Goal: Contribute content: Add original content to the website for others to see

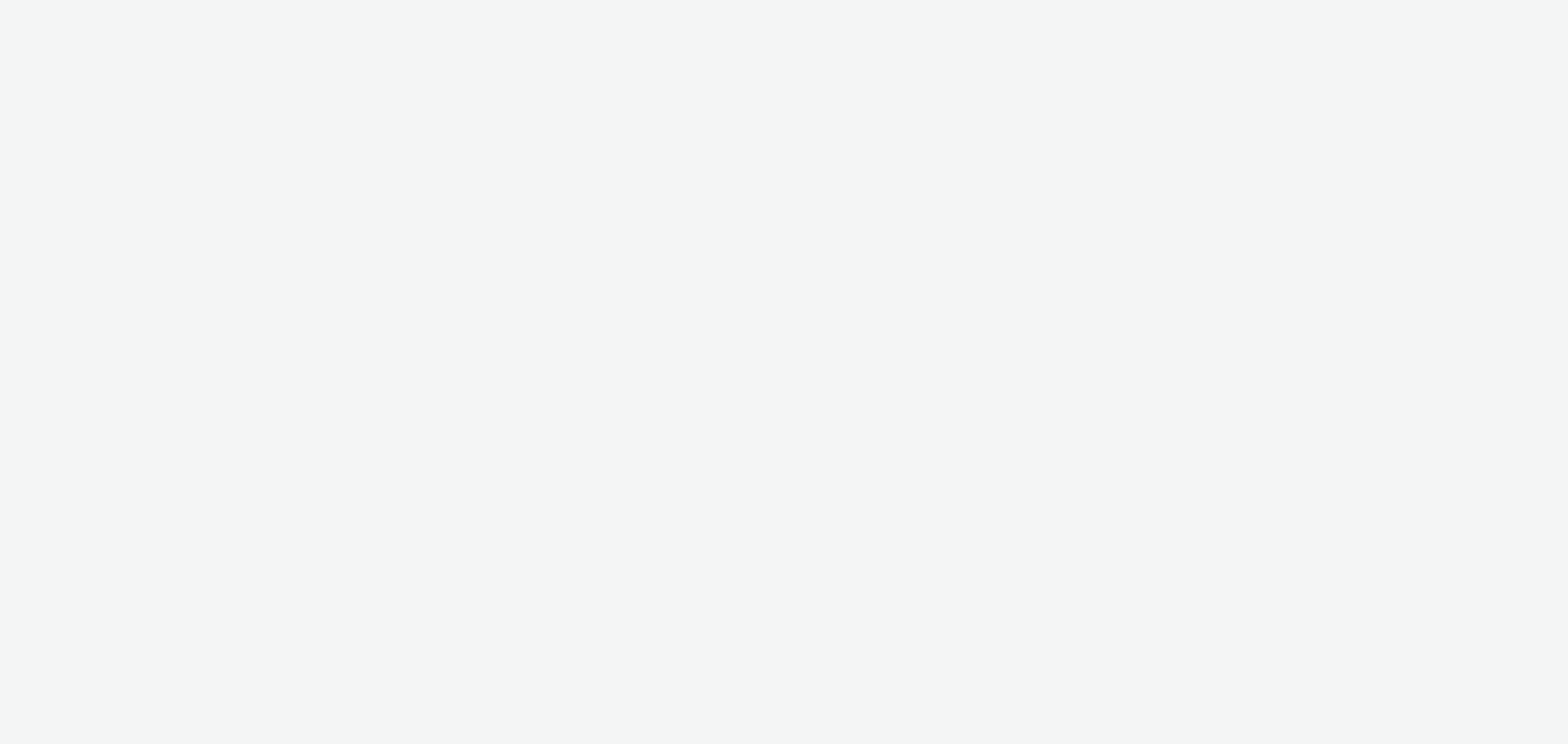
select select "9d84ad37-9de7-410b-b623-d0d9ba80538d"
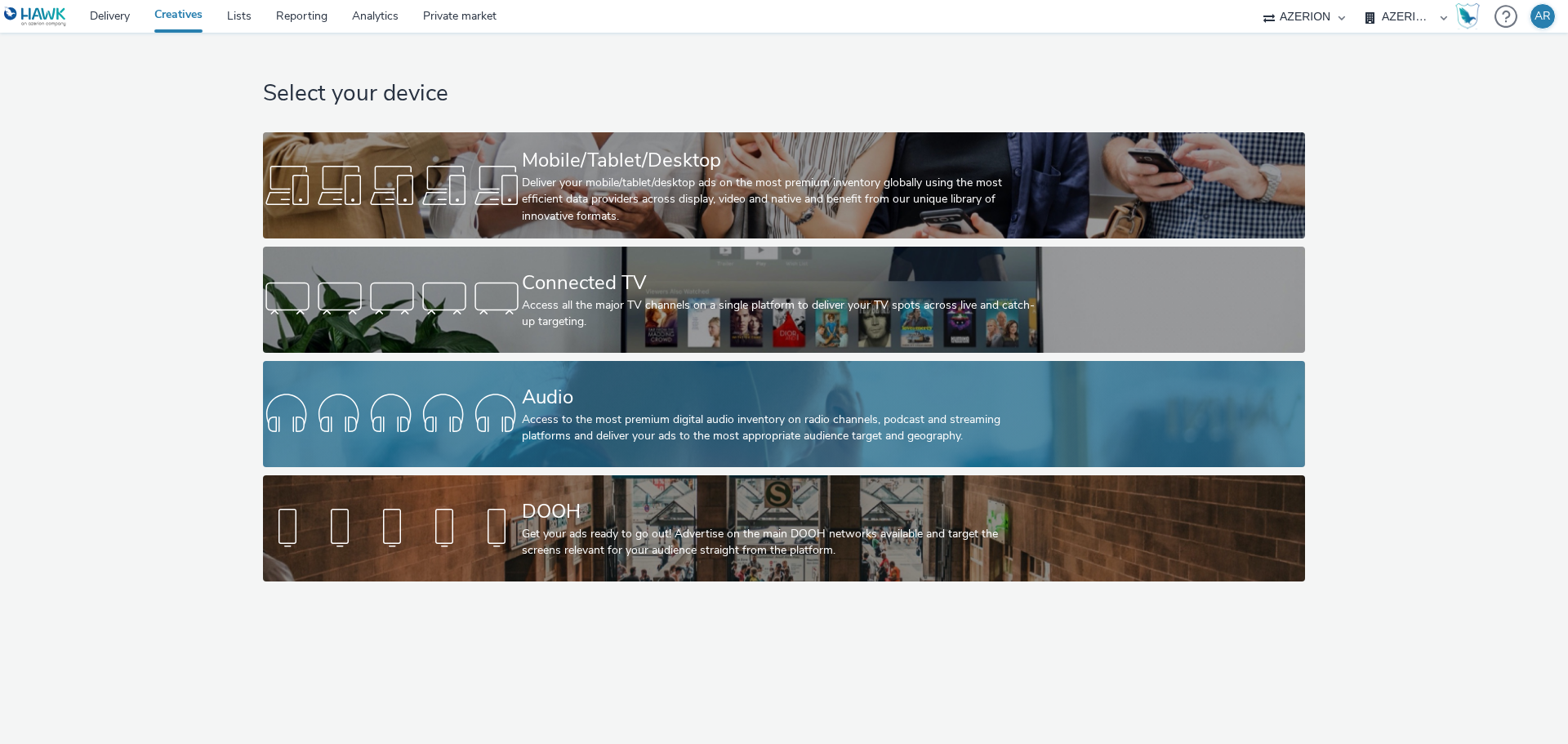
click at [634, 402] on div "Audio" at bounding box center [781, 397] width 518 height 28
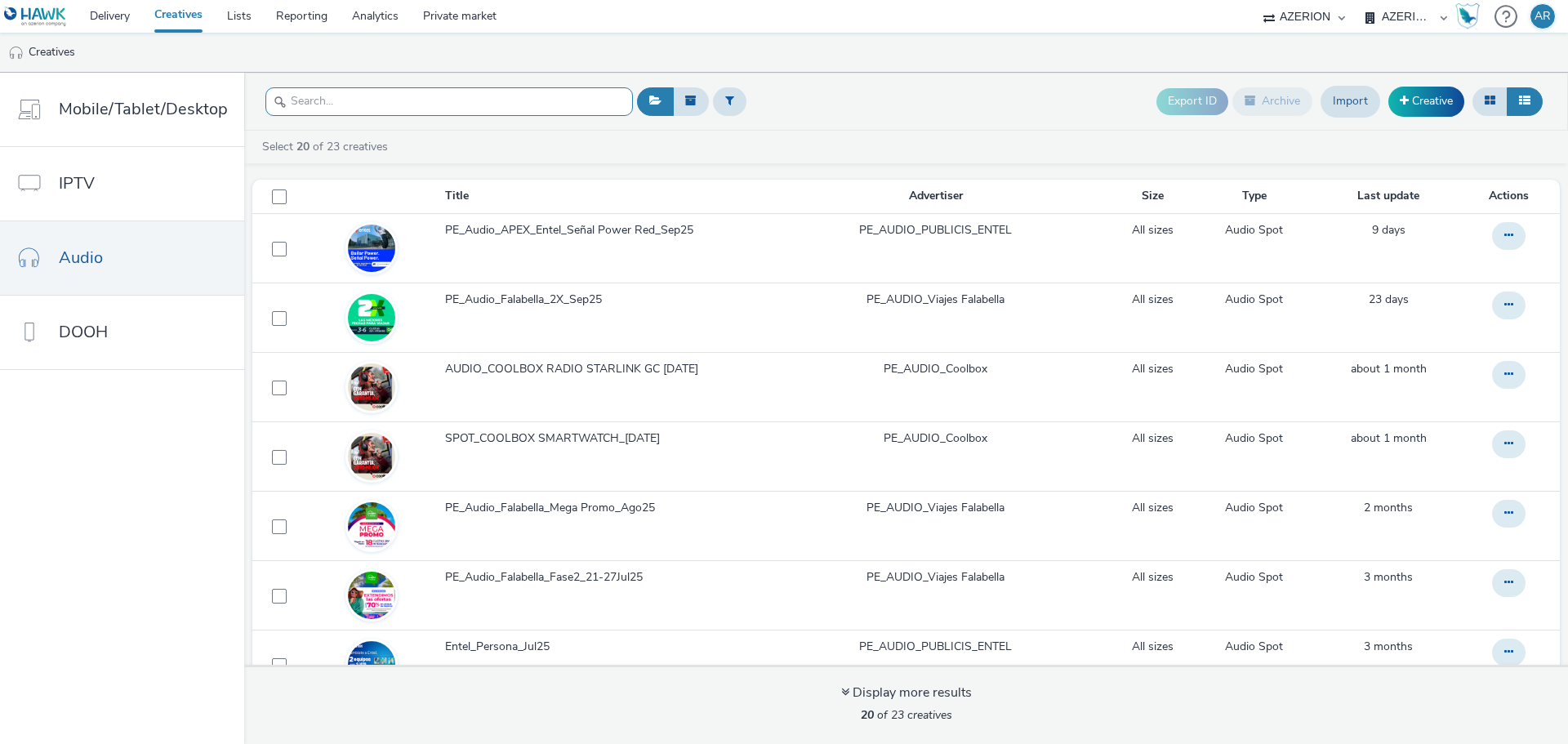
click at [436, 95] on input "text" at bounding box center [449, 101] width 368 height 28
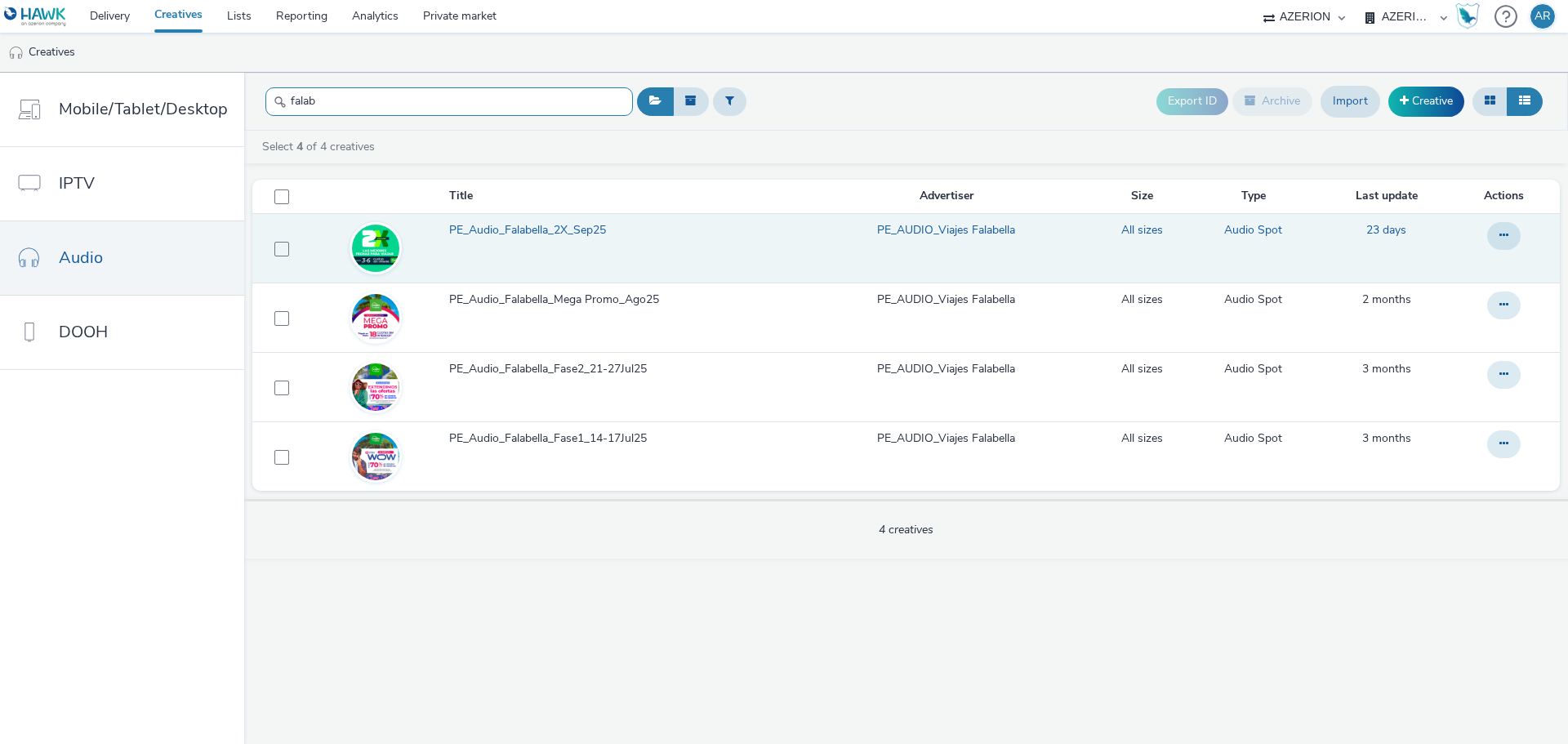
type input "falab"
click at [539, 228] on span "PE_Audio_Falabella_2X_Sep25" at bounding box center [531, 230] width 163 height 17
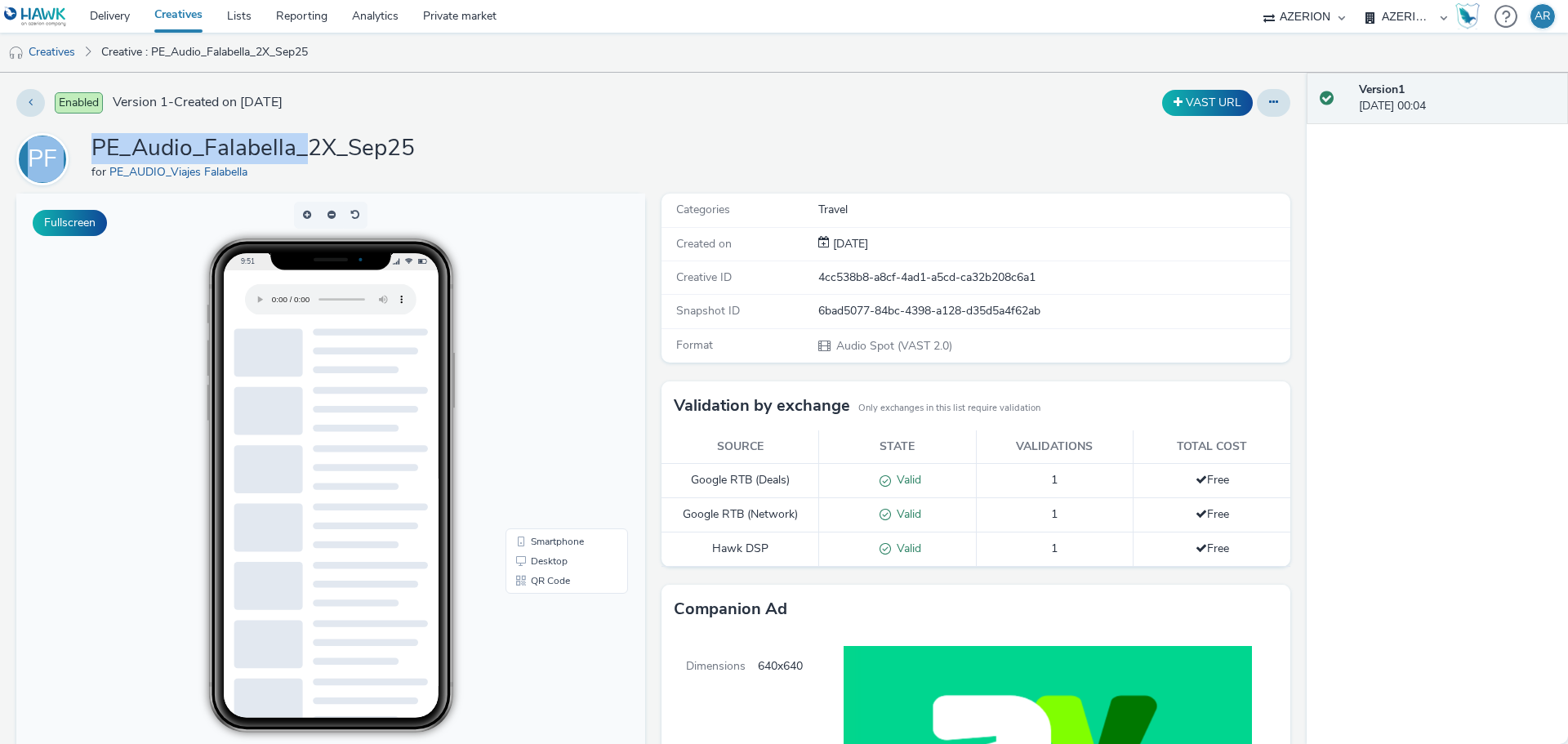
drag, startPoint x: 289, startPoint y: 151, endPoint x: 10, endPoint y: 142, distance: 279.1
click at [10, 142] on div "Enabled Version 1 - Created on [DATE] VAST URL PF PE_Audio_Falabella_2X_Sep25 f…" at bounding box center [653, 408] width 1307 height 671
copy div "PF PE_Audio_Falabella_"
click at [55, 46] on link "Creatives" at bounding box center [41, 52] width 83 height 39
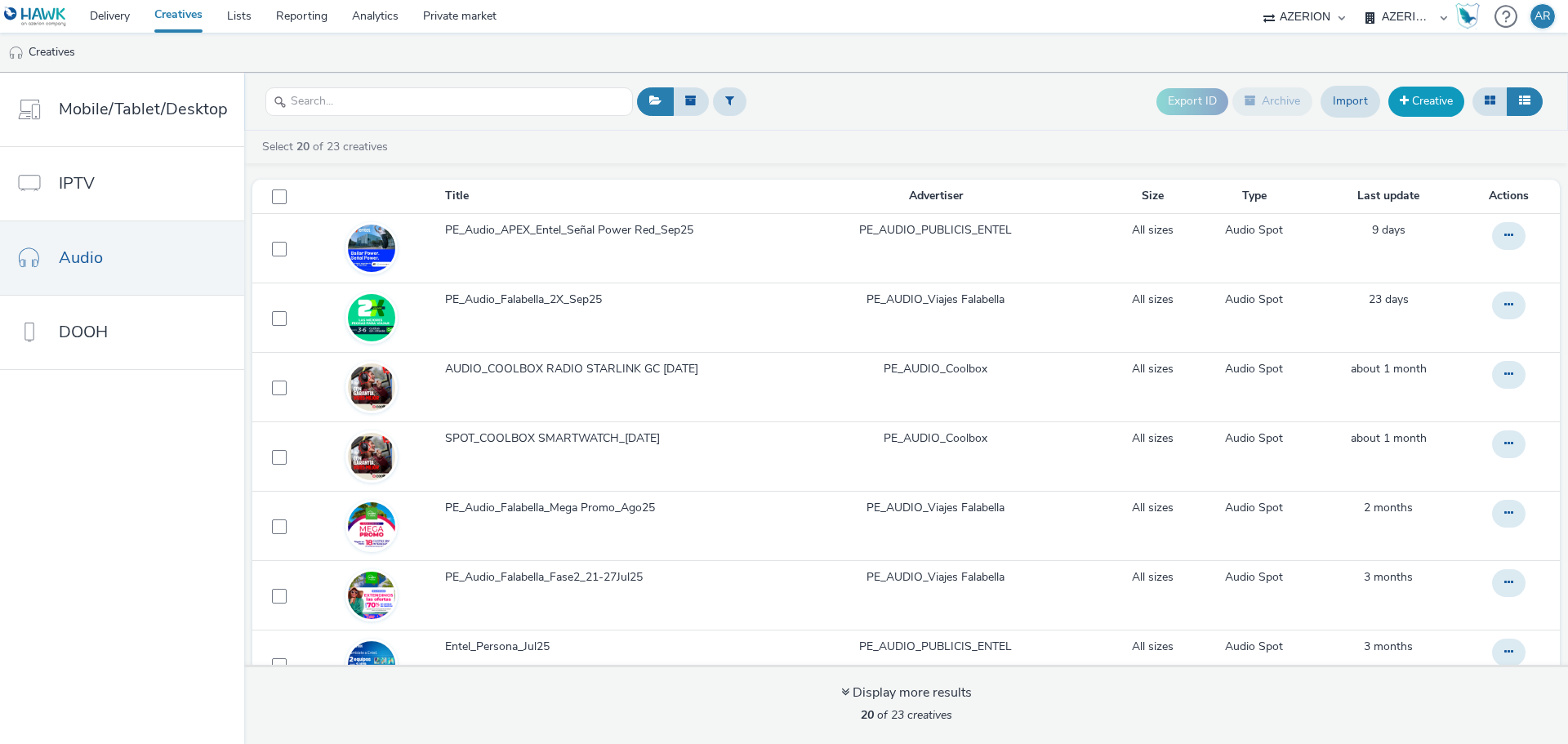
click at [1431, 100] on link "Creative" at bounding box center [1426, 101] width 76 height 29
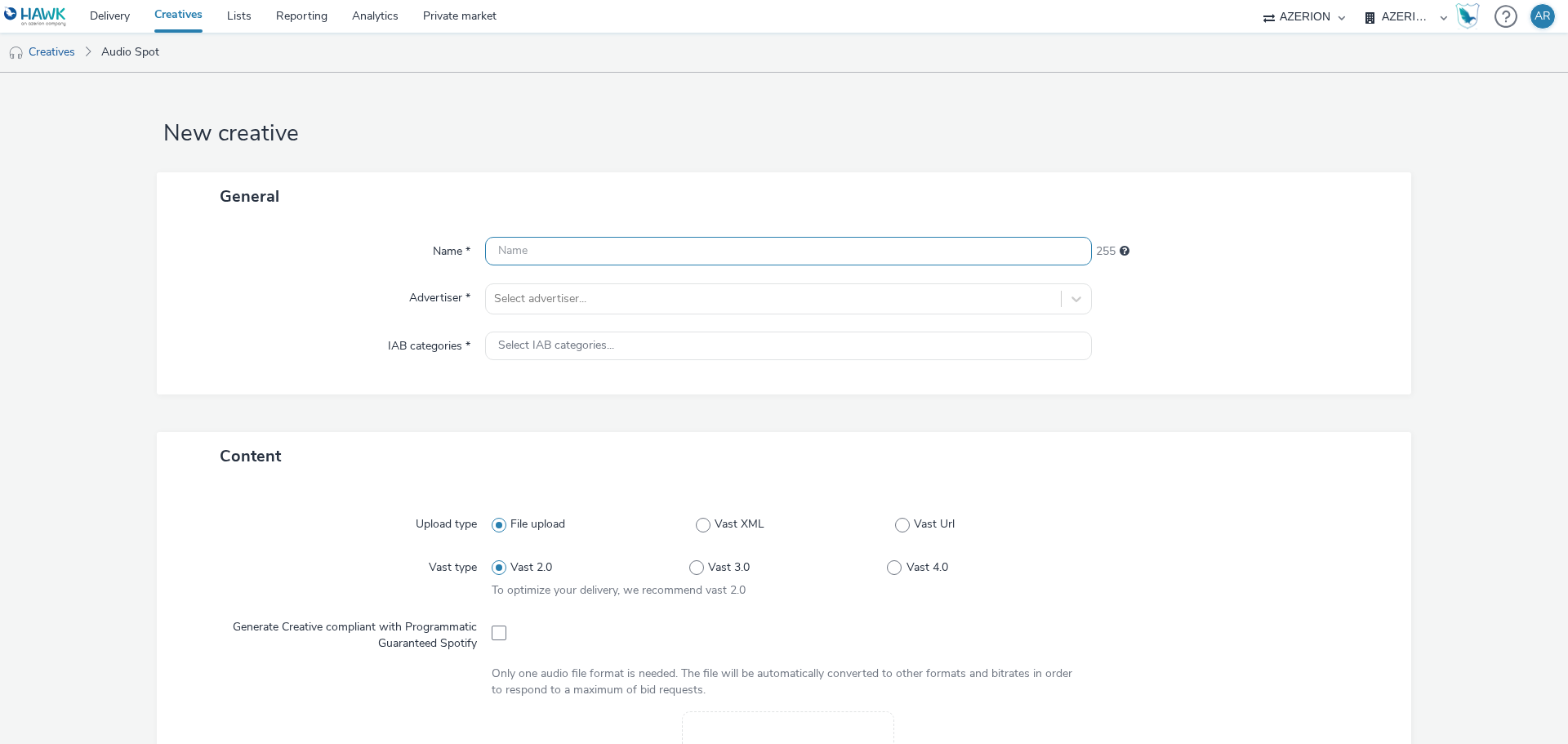
click at [546, 257] on input "text" at bounding box center [788, 250] width 607 height 28
paste input "PF PE_Audio_Falabella_"
click at [670, 251] on input "PF PE_Audio_Falabella_" at bounding box center [788, 250] width 607 height 28
paste input "PE VF ANIVERSARIO"
type input "PF PE_Audio_Falabella_PE VF ANIVERSARIO_Oct25"
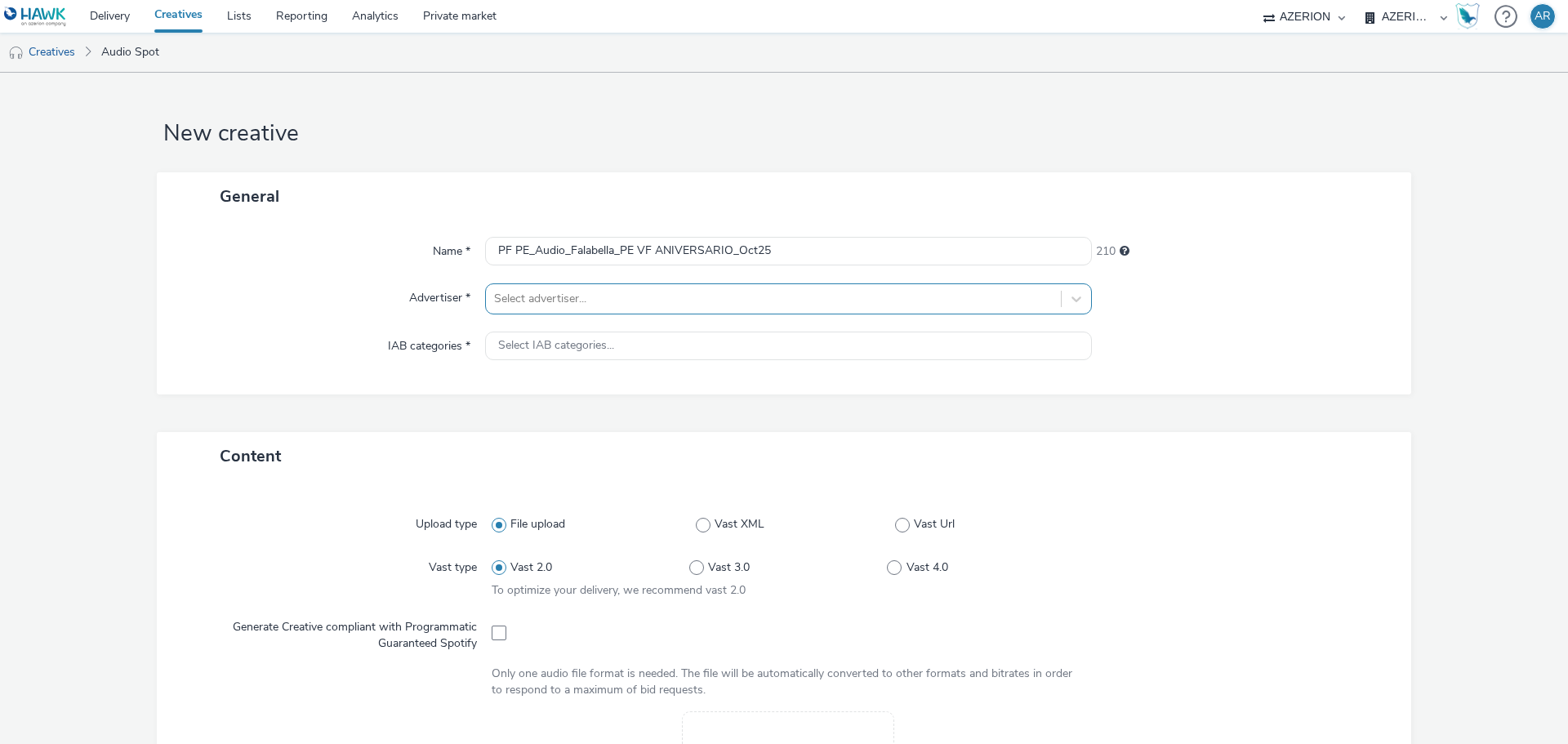
click at [656, 294] on div at bounding box center [773, 299] width 558 height 20
type input "falabe"
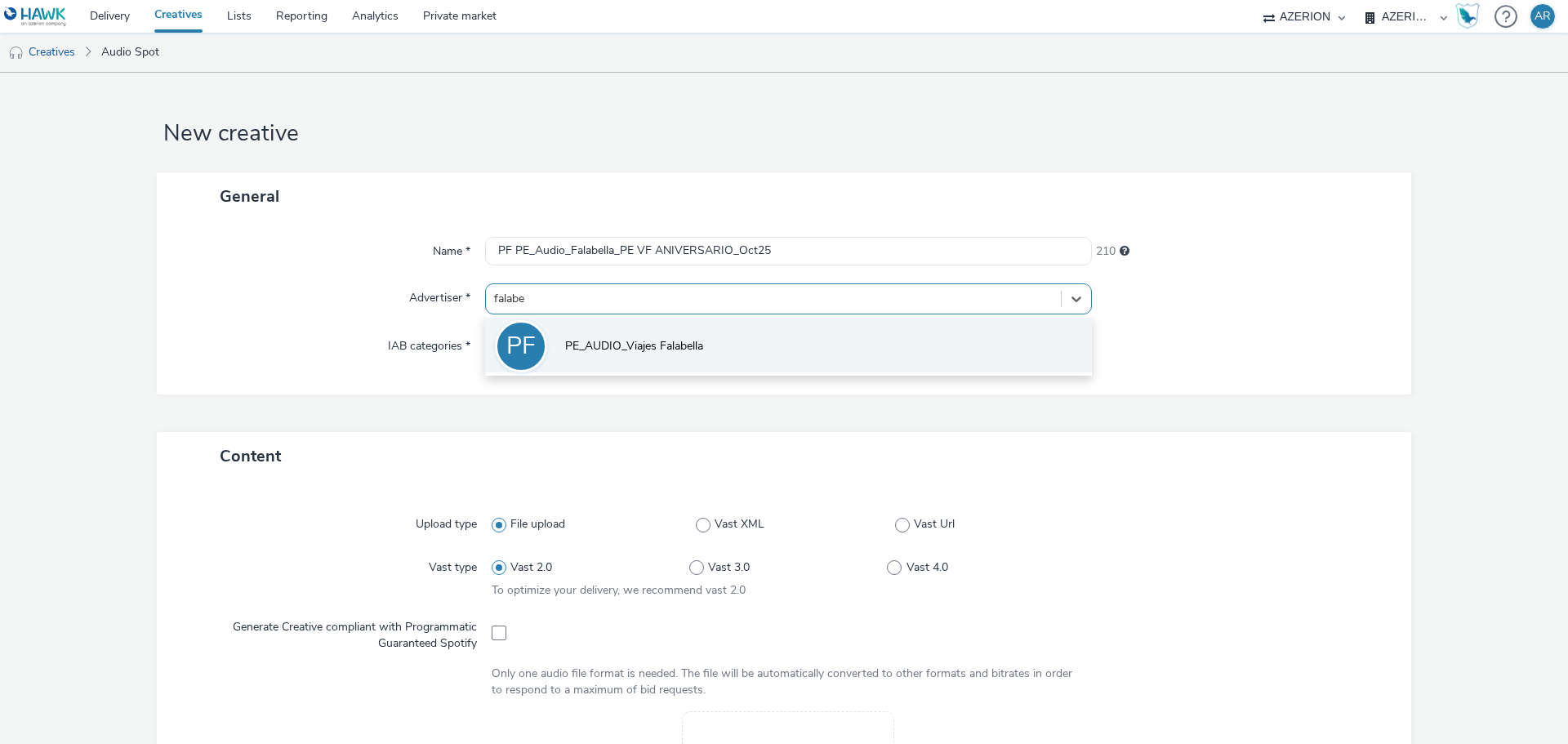
click at [648, 342] on span "PE_AUDIO_Viajes Falabella" at bounding box center [634, 346] width 138 height 17
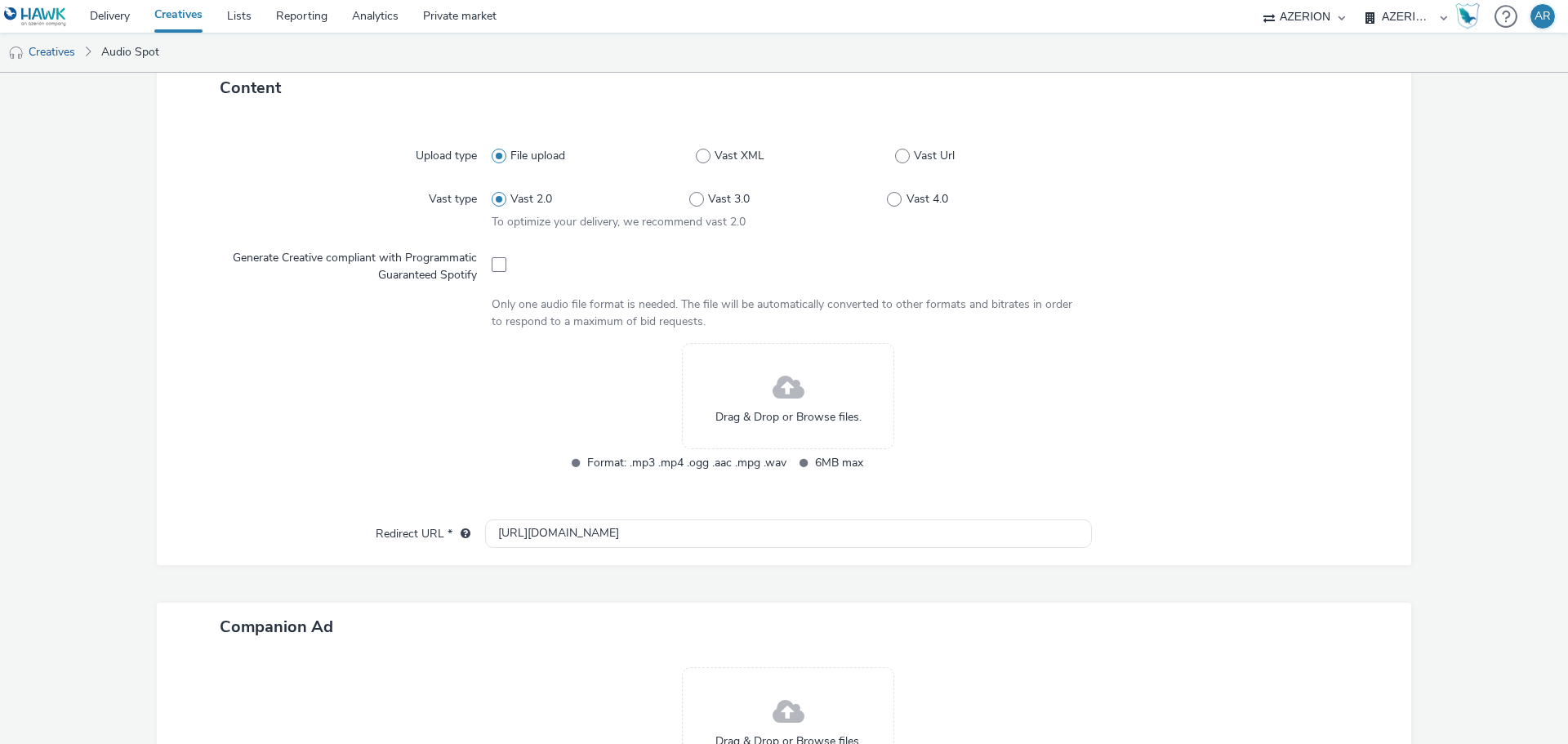
scroll to position [408, 0]
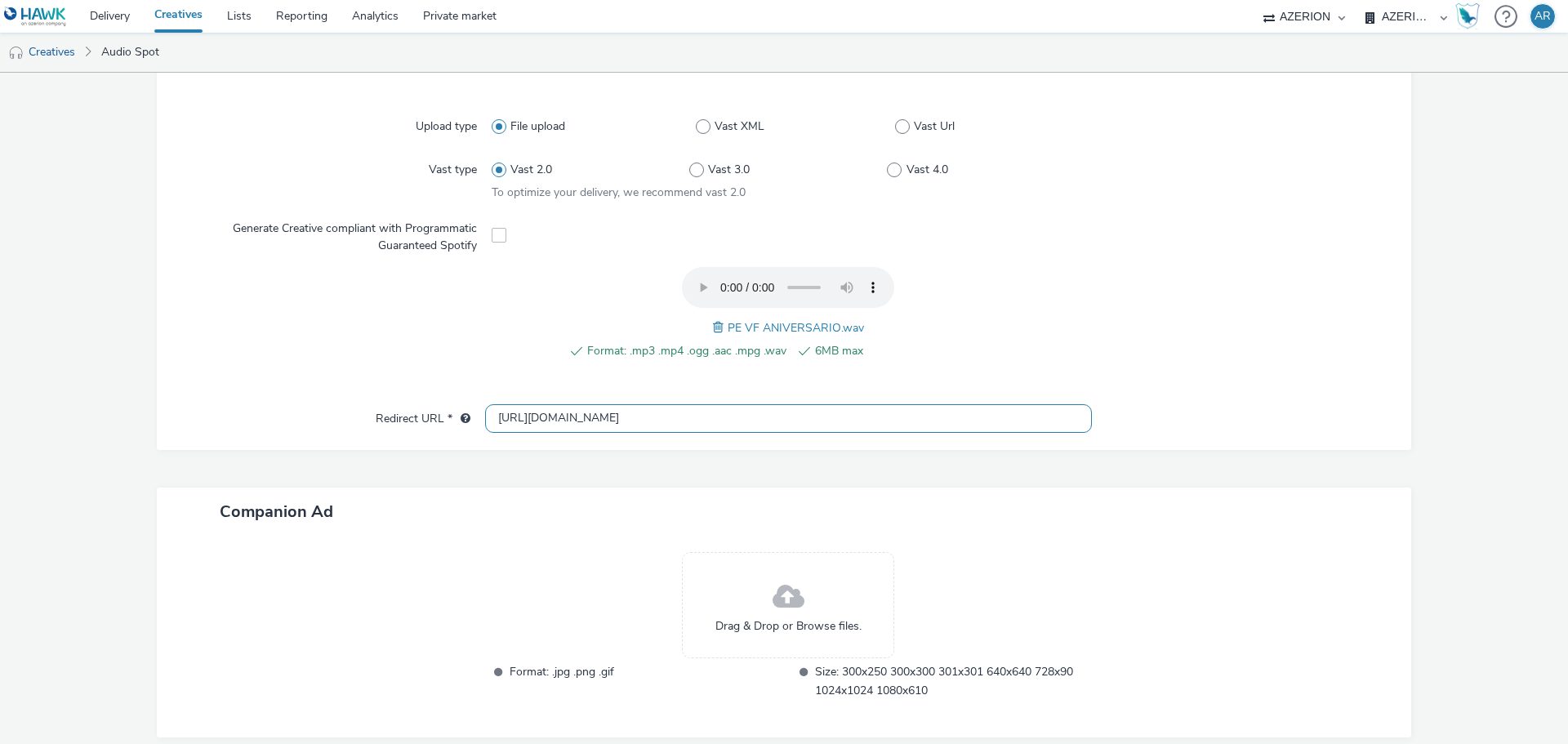
drag, startPoint x: 650, startPoint y: 423, endPoint x: 470, endPoint y: 422, distance: 180.0
click at [470, 422] on div "Redirect URL * [URL][DOMAIN_NAME]" at bounding box center [783, 419] width 1222 height 29
paste input "s://[DOMAIN_NAME][URL]"
type input "[URL][DOMAIN_NAME]"
click at [1213, 429] on div at bounding box center [1244, 419] width 304 height 29
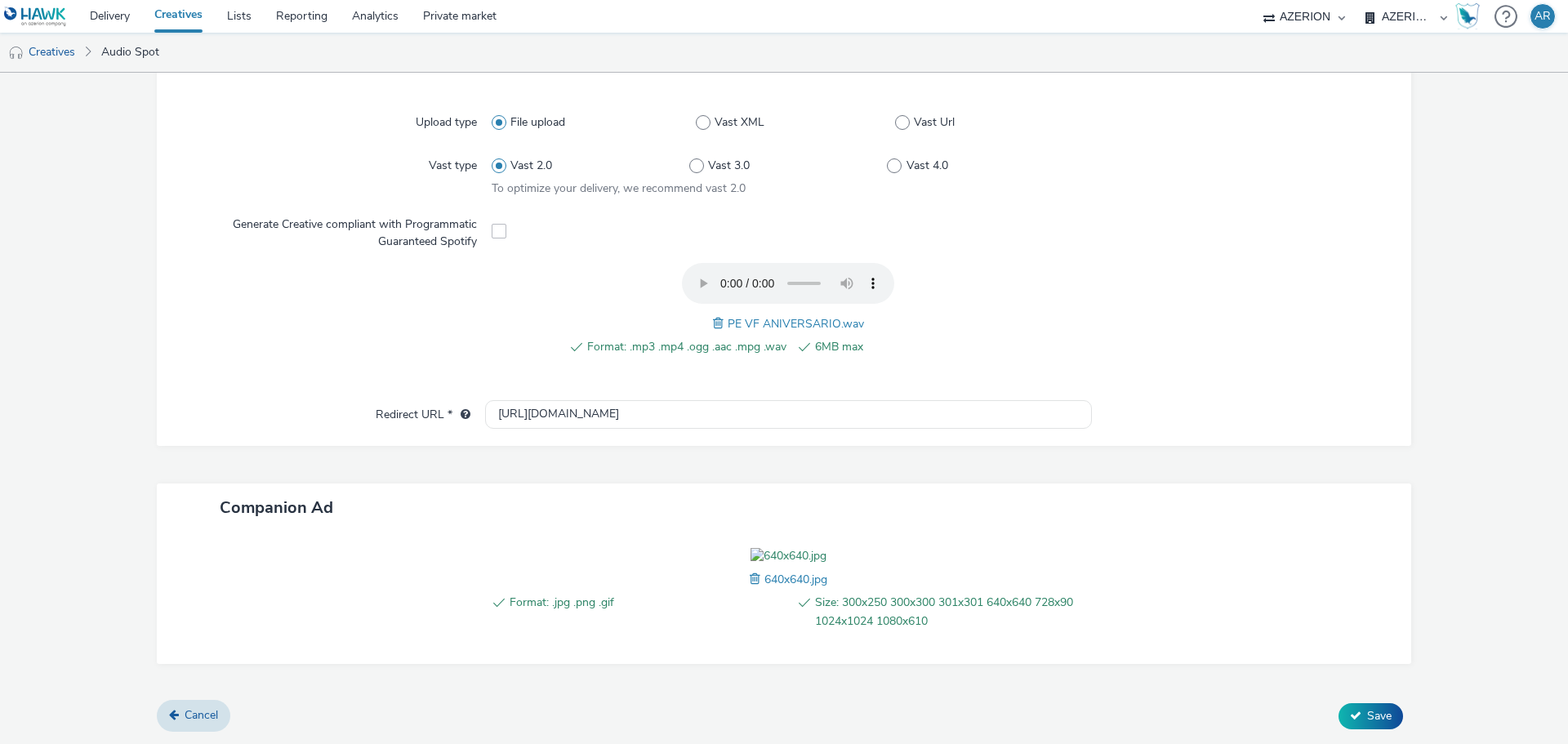
scroll to position [506, 0]
click at [1368, 716] on span "Save" at bounding box center [1380, 717] width 25 height 16
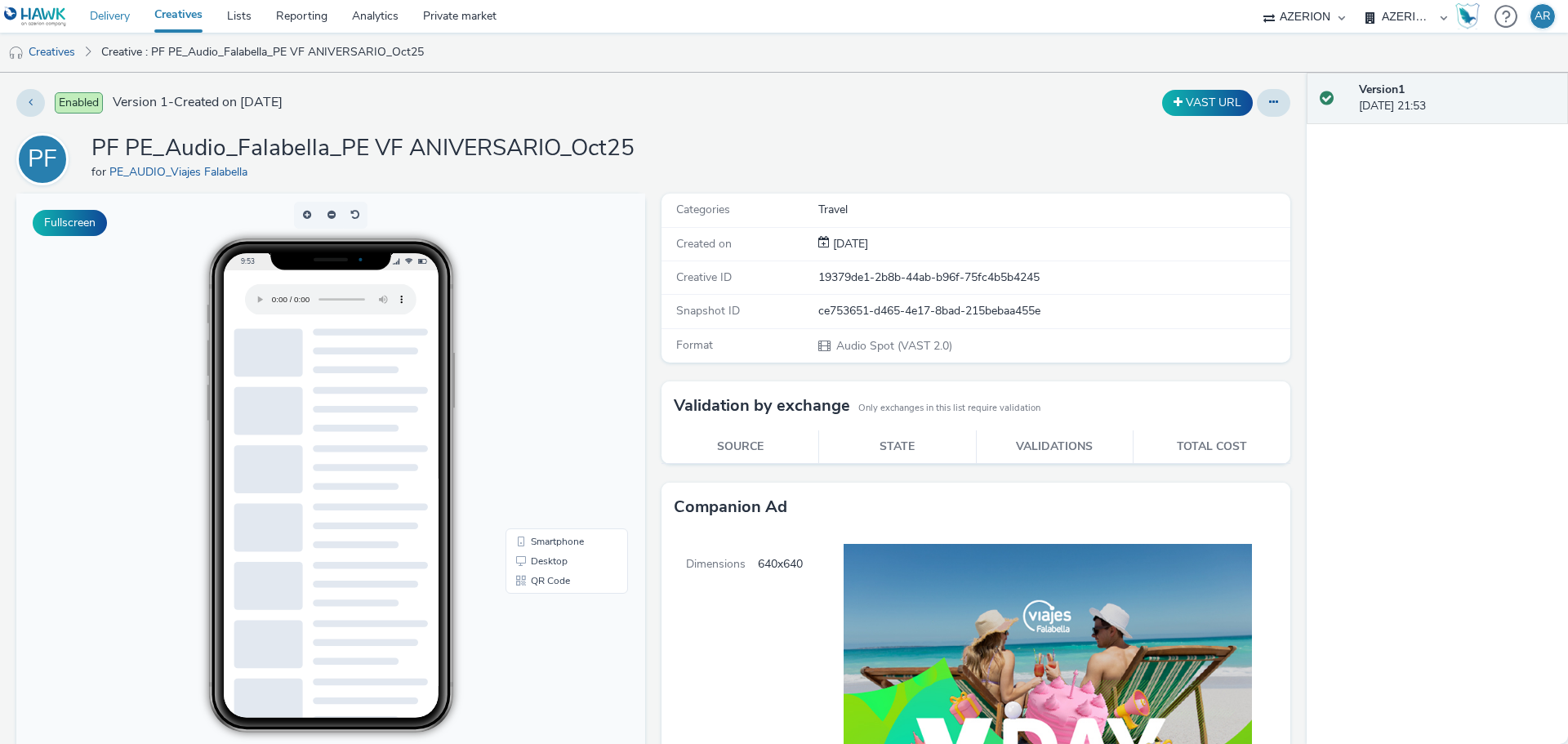
click at [107, 14] on link "Delivery" at bounding box center [110, 16] width 65 height 32
